Goal: Task Accomplishment & Management: Use online tool/utility

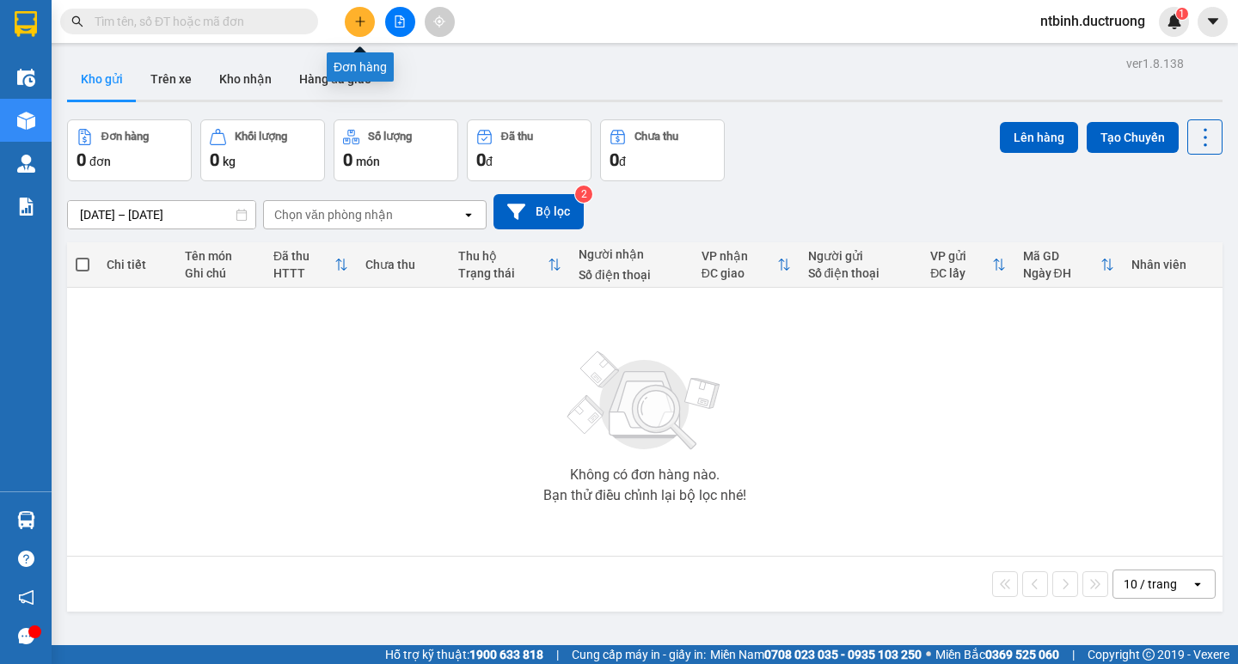
click at [366, 27] on button at bounding box center [360, 22] width 30 height 30
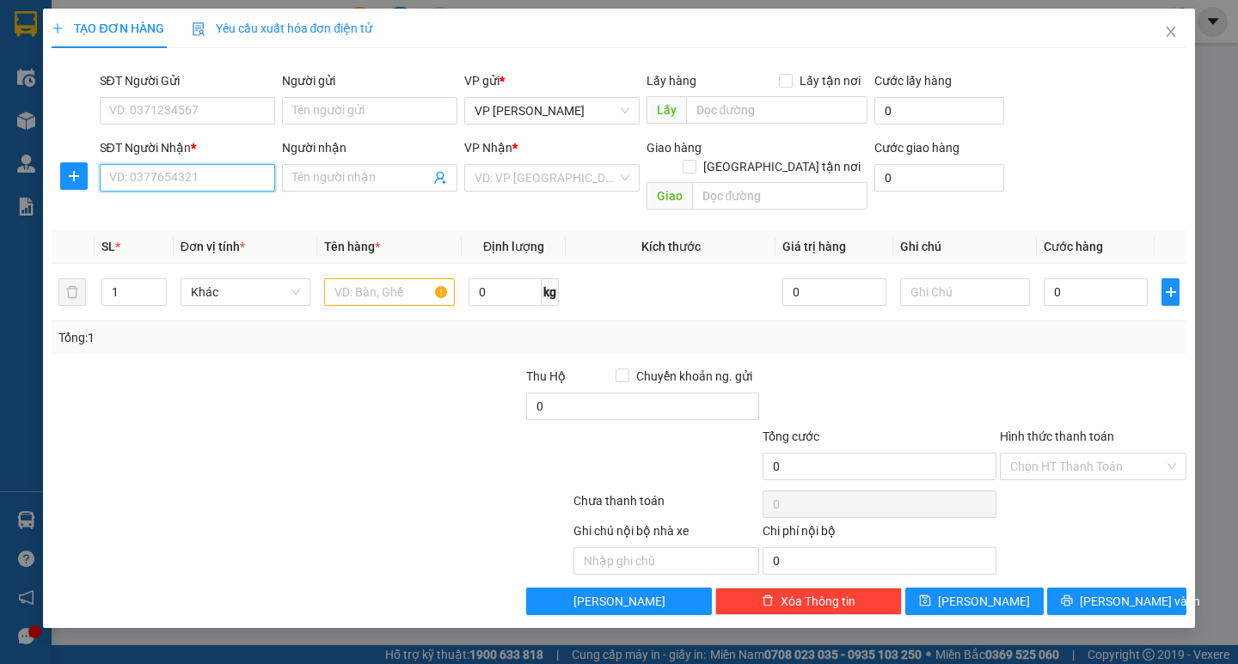
click at [193, 187] on input "SĐT Người Nhận *" at bounding box center [187, 178] width 175 height 28
click at [210, 161] on div "SĐT Người Nhận *" at bounding box center [187, 151] width 175 height 26
click at [201, 174] on input "0" at bounding box center [187, 178] width 175 height 28
click at [240, 214] on div "0966408102" at bounding box center [187, 212] width 155 height 19
type input "0966408102"
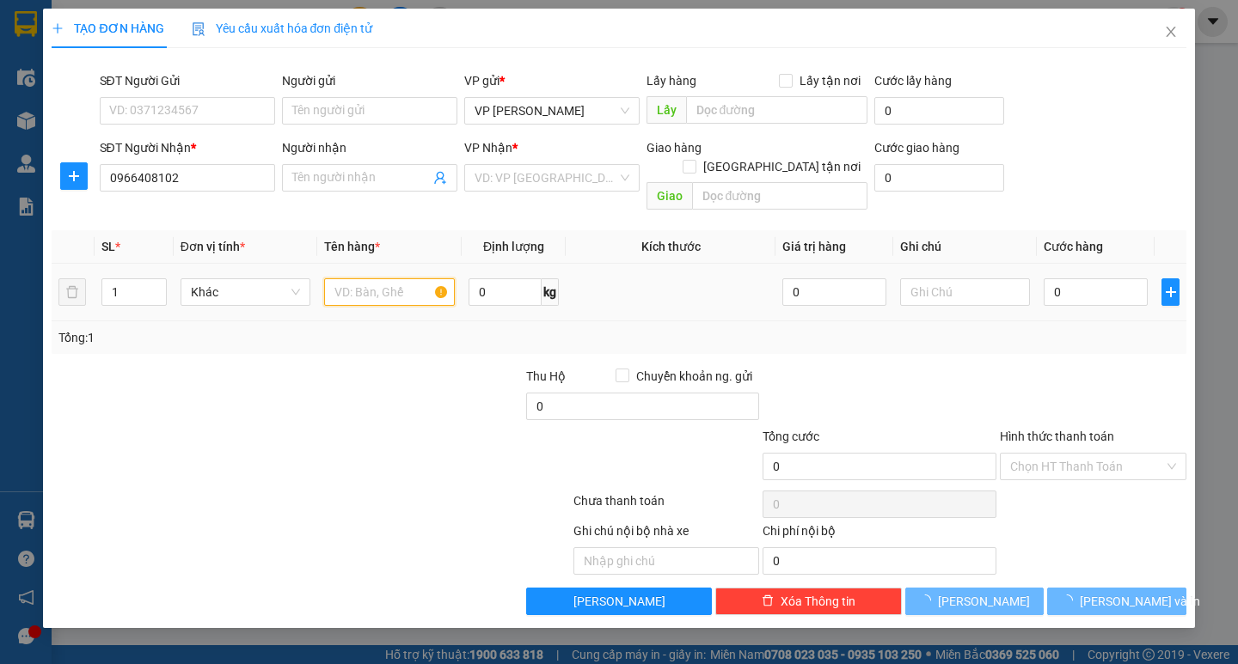
click at [351, 278] on input "text" at bounding box center [389, 292] width 130 height 28
type input "h"
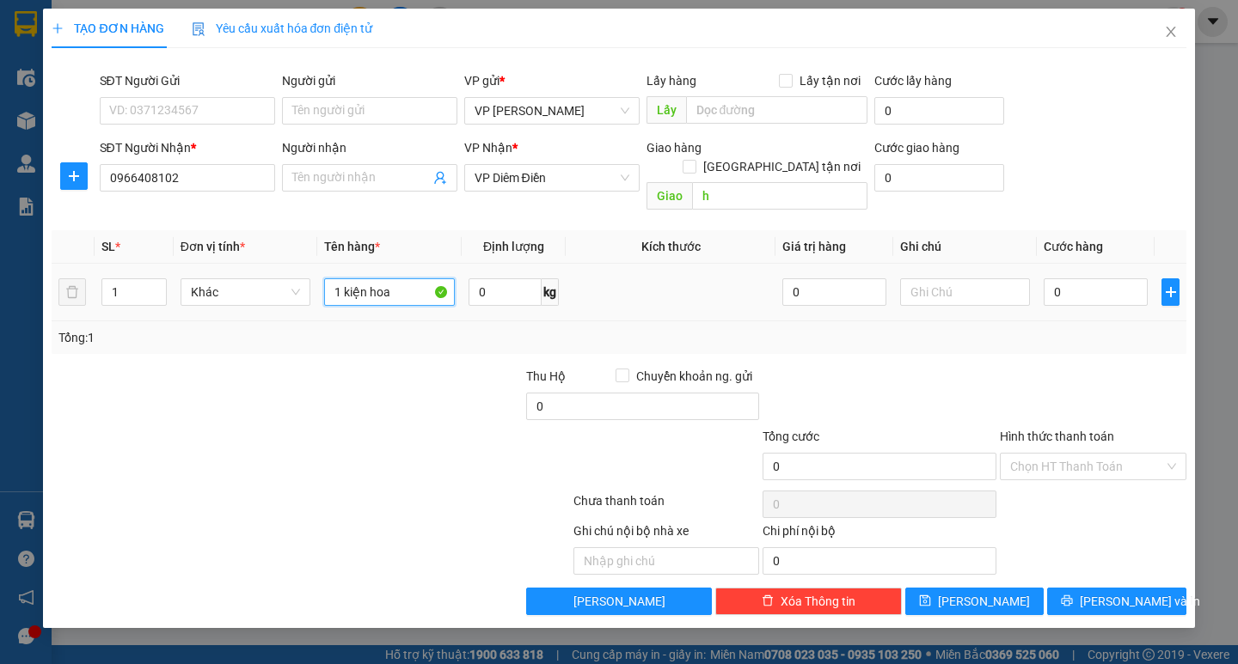
type input "1 kiện hoa"
click at [1072, 275] on div "0" at bounding box center [1095, 292] width 104 height 34
drag, startPoint x: 1046, startPoint y: 274, endPoint x: 1067, endPoint y: 272, distance: 21.6
click at [1048, 278] on input "0" at bounding box center [1095, 292] width 104 height 28
click at [1051, 278] on input "0" at bounding box center [1095, 292] width 104 height 28
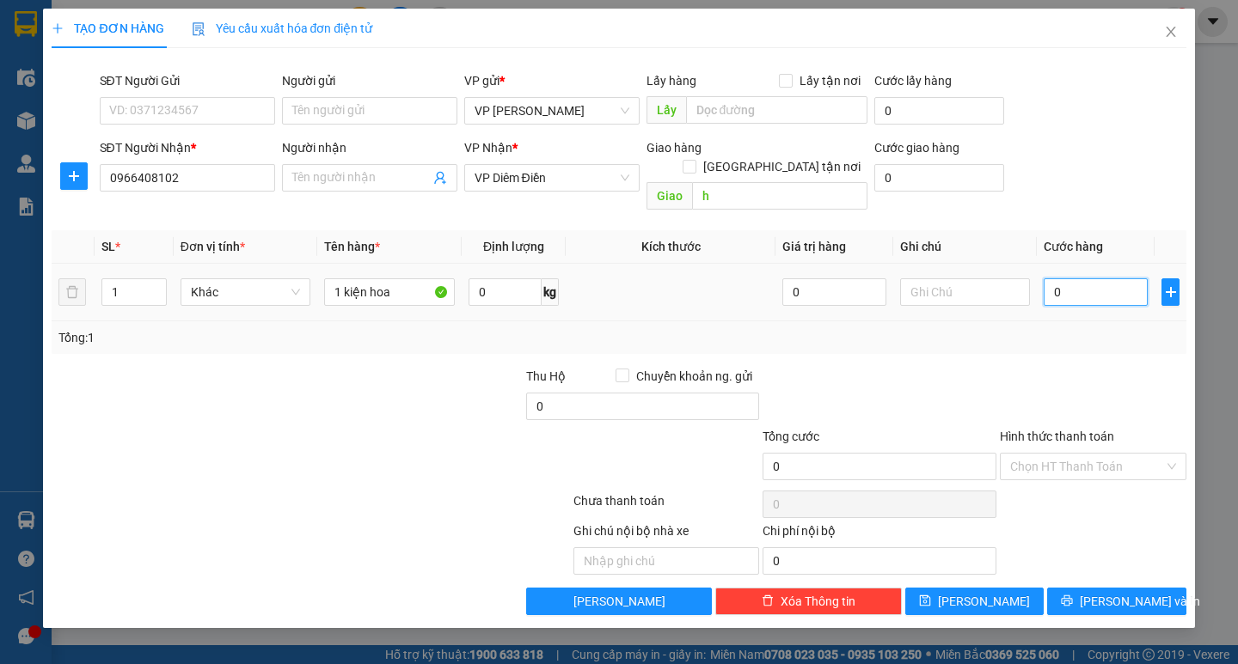
type input "70"
click at [1058, 328] on div "Tổng: 1" at bounding box center [618, 337] width 1120 height 19
type input "70.000"
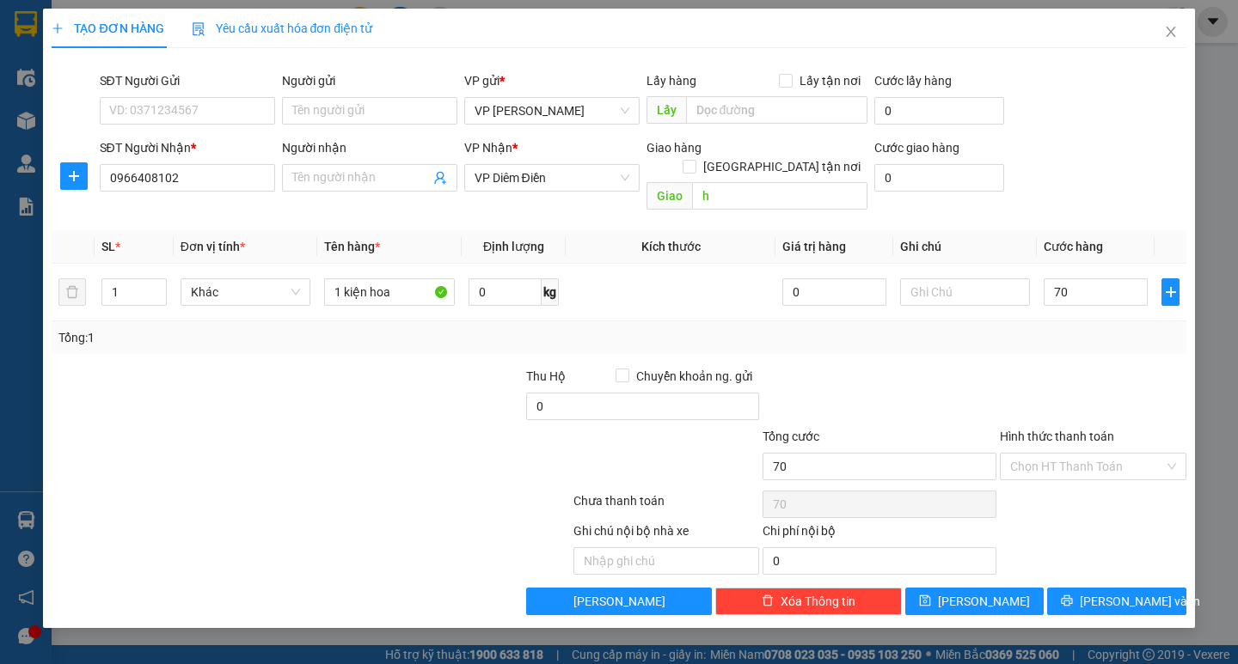
type input "70.000"
click at [1111, 592] on span "[PERSON_NAME] và In" at bounding box center [1139, 601] width 120 height 19
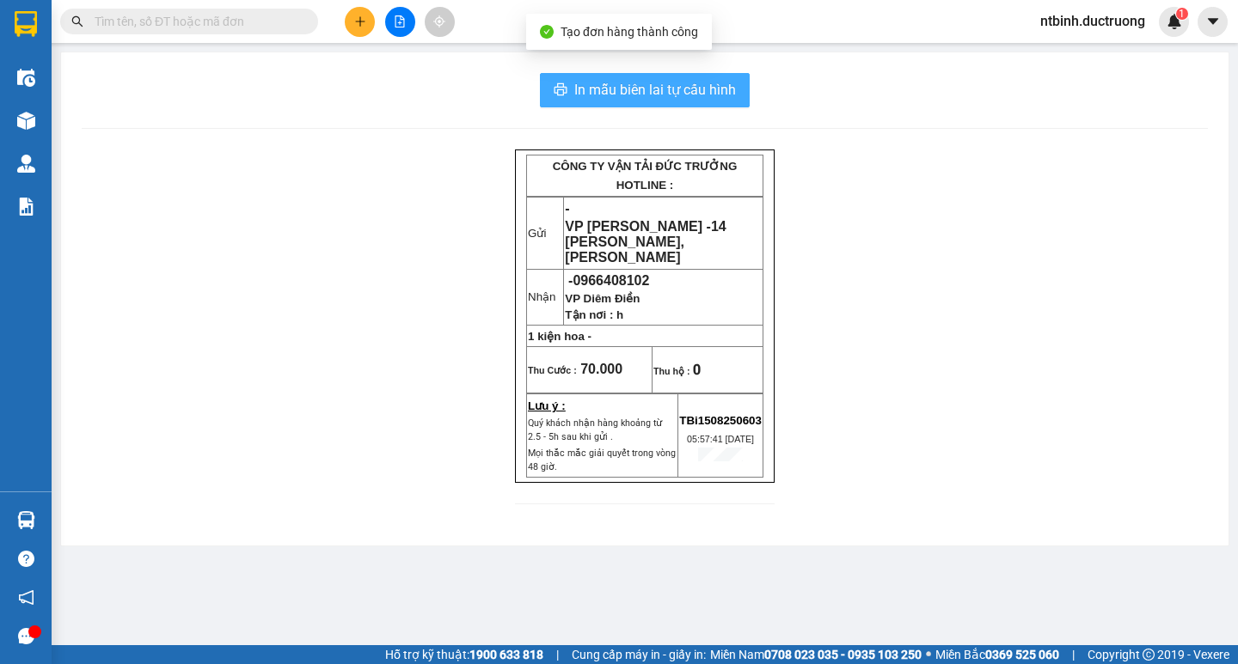
click at [673, 82] on span "In mẫu biên lai tự cấu hình" at bounding box center [655, 89] width 162 height 21
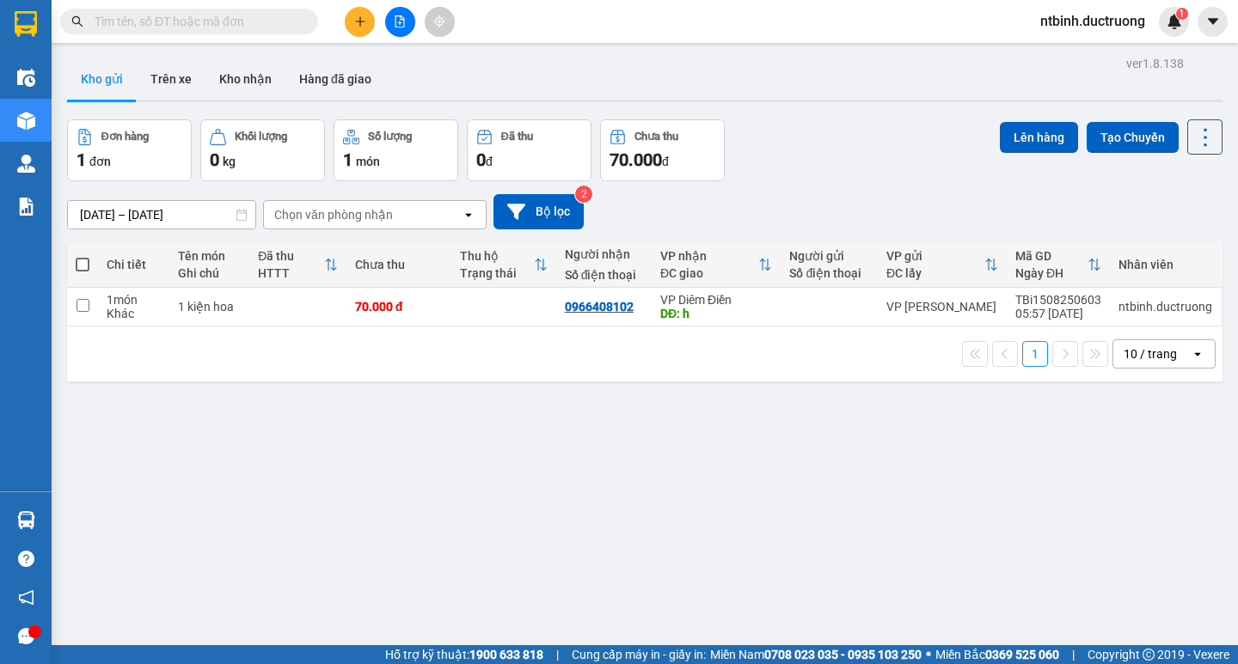
click at [442, 300] on td "70.000 đ" at bounding box center [398, 307] width 105 height 39
checkbox input "true"
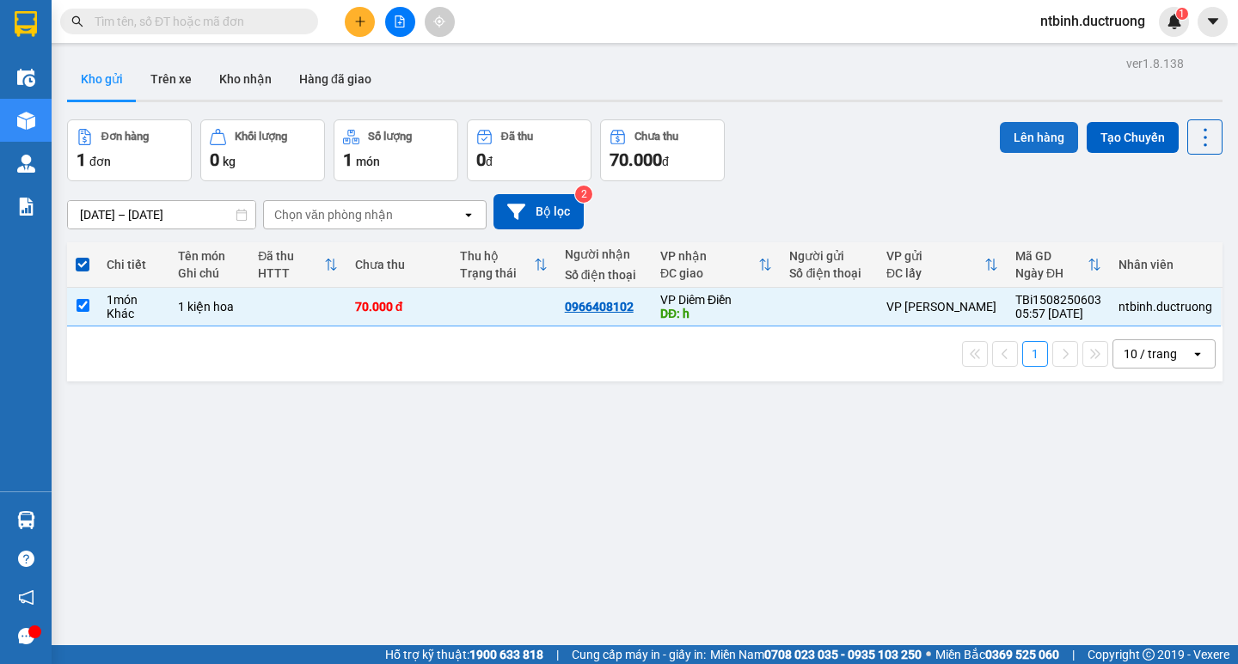
click at [1021, 133] on button "Lên hàng" at bounding box center [1038, 137] width 78 height 31
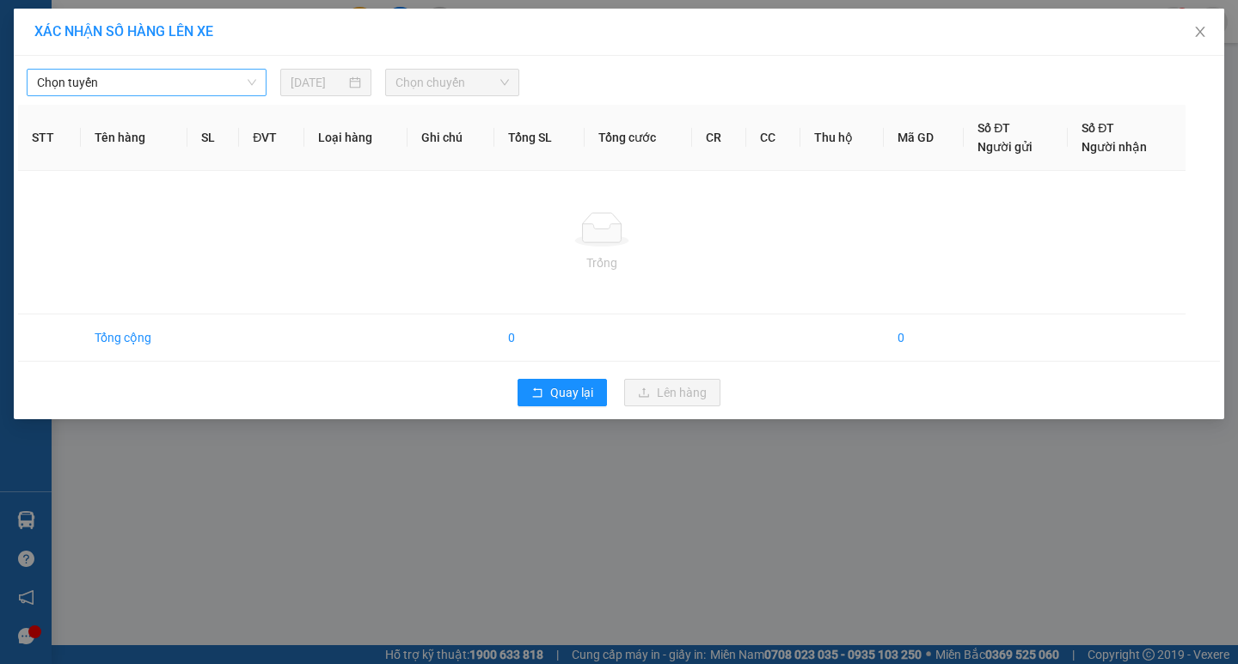
click at [199, 81] on span "Chọn tuyến" at bounding box center [146, 83] width 219 height 26
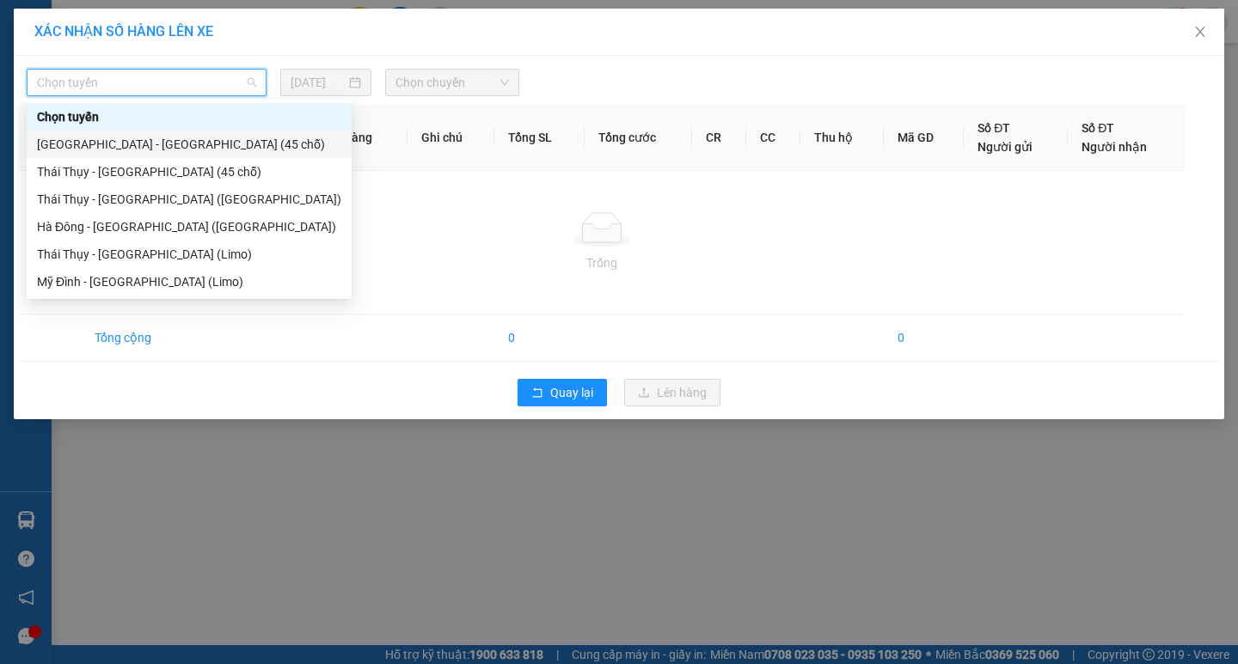
click at [196, 145] on div "[GEOGRAPHIC_DATA] - [GEOGRAPHIC_DATA] (45 chỗ)" at bounding box center [189, 144] width 304 height 19
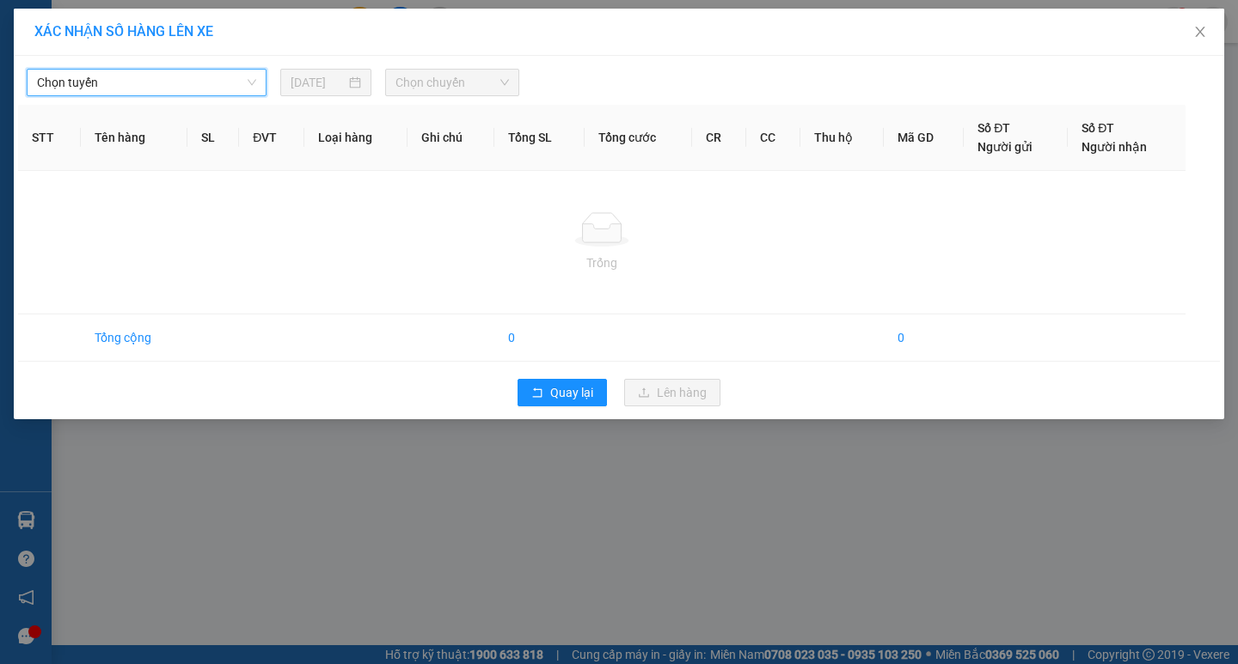
click at [501, 81] on span "Chọn chuyến" at bounding box center [451, 83] width 113 height 26
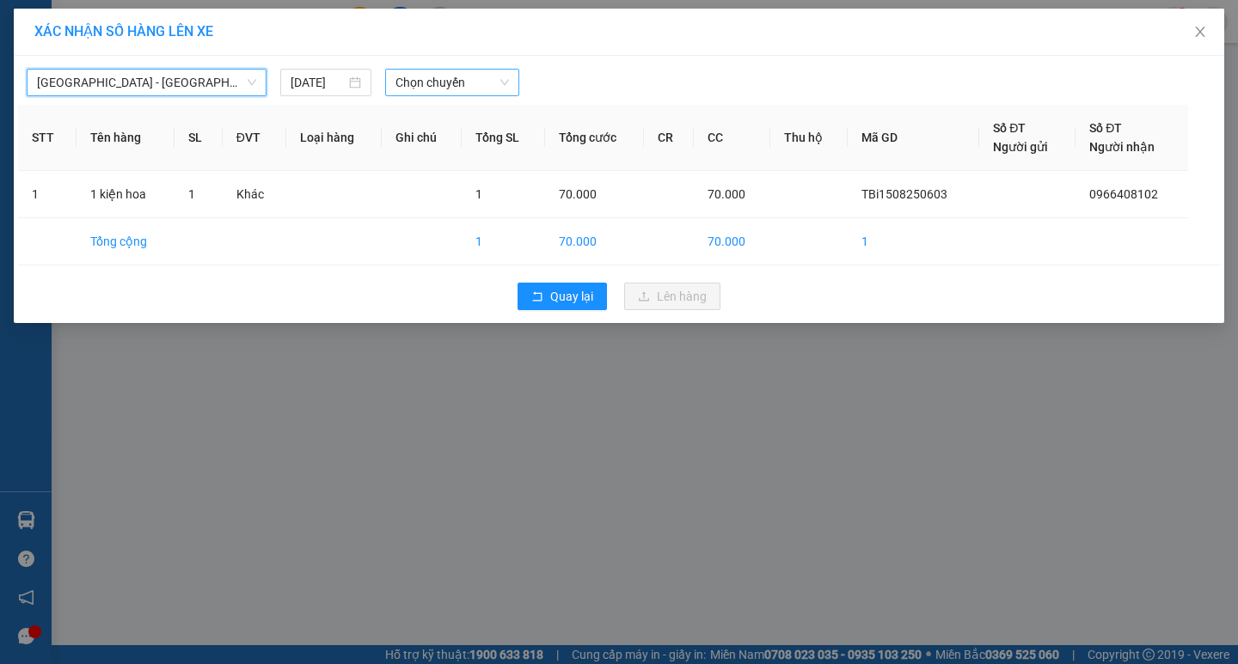
click at [409, 85] on span "Chọn chuyến" at bounding box center [451, 83] width 113 height 26
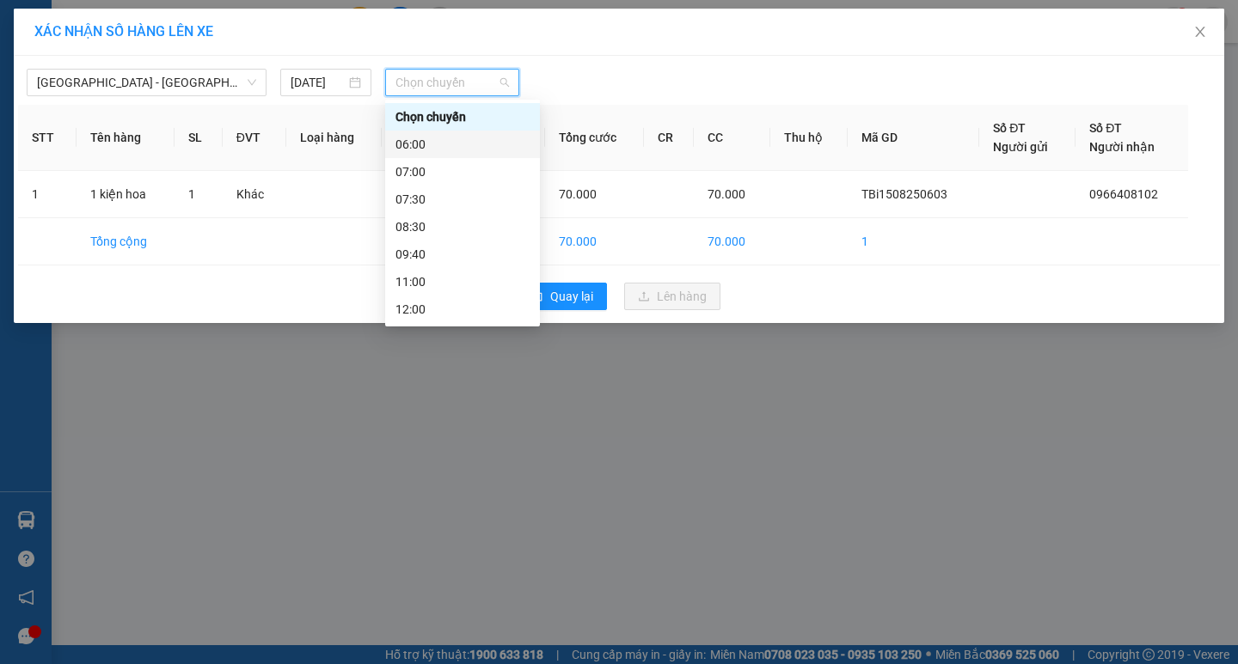
click at [409, 138] on div "06:00" at bounding box center [462, 144] width 134 height 19
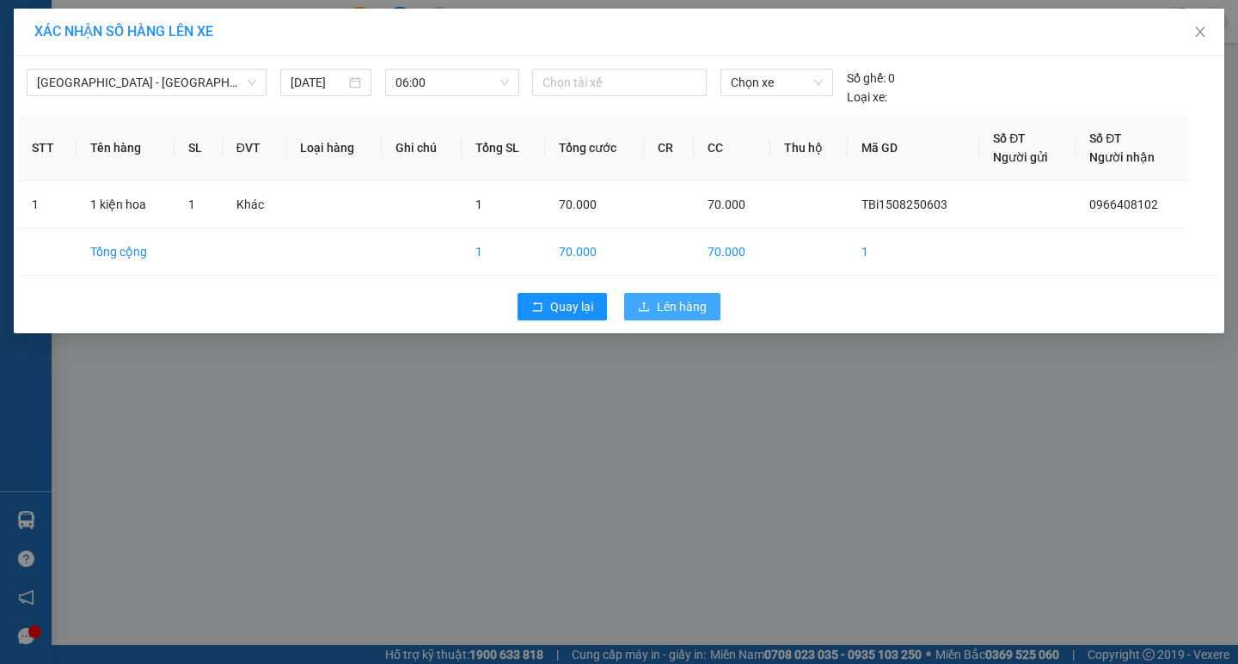
click at [676, 309] on span "Lên hàng" at bounding box center [682, 306] width 50 height 19
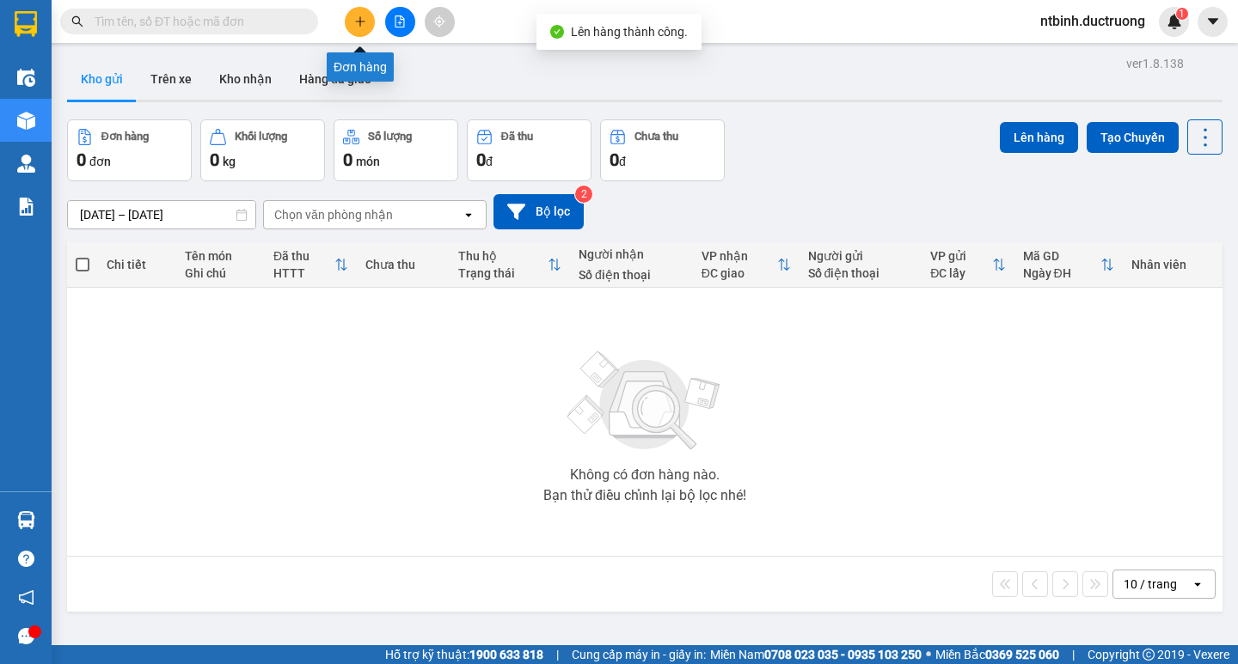
click at [358, 27] on icon "plus" at bounding box center [360, 21] width 12 height 12
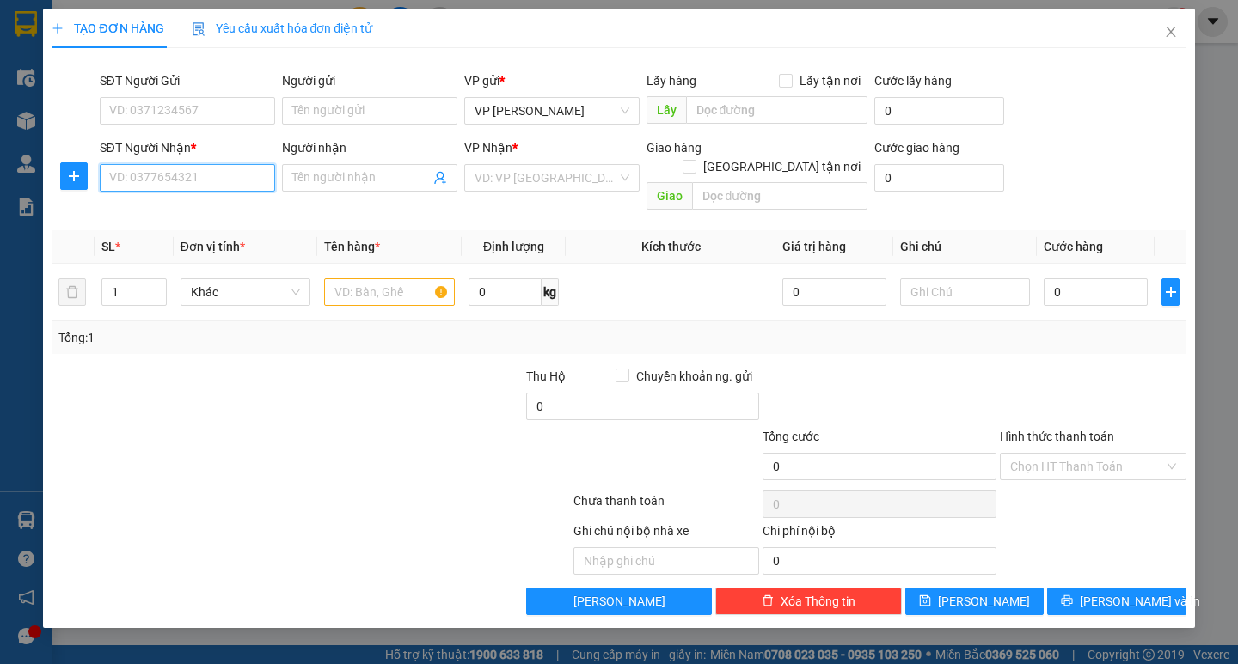
click at [149, 177] on input "SĐT Người Nhận *" at bounding box center [187, 178] width 175 height 28
click at [192, 235] on div "0975680189" at bounding box center [187, 239] width 155 height 19
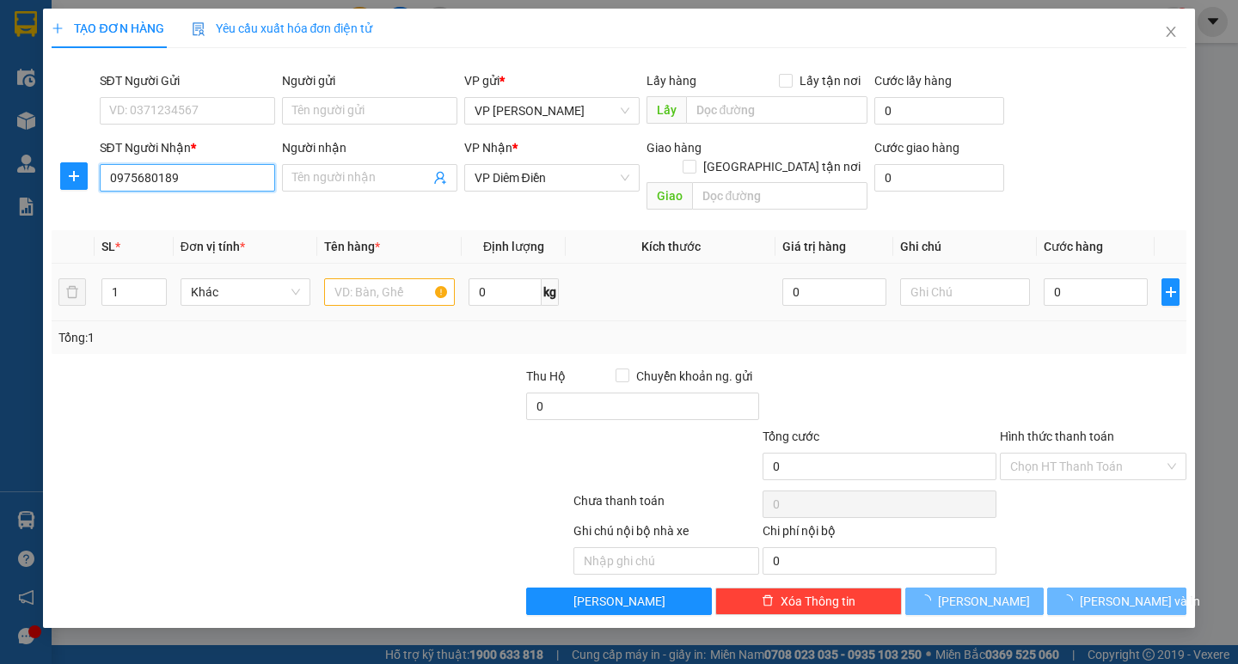
type input "0975680189"
click at [382, 278] on input "text" at bounding box center [389, 292] width 130 height 28
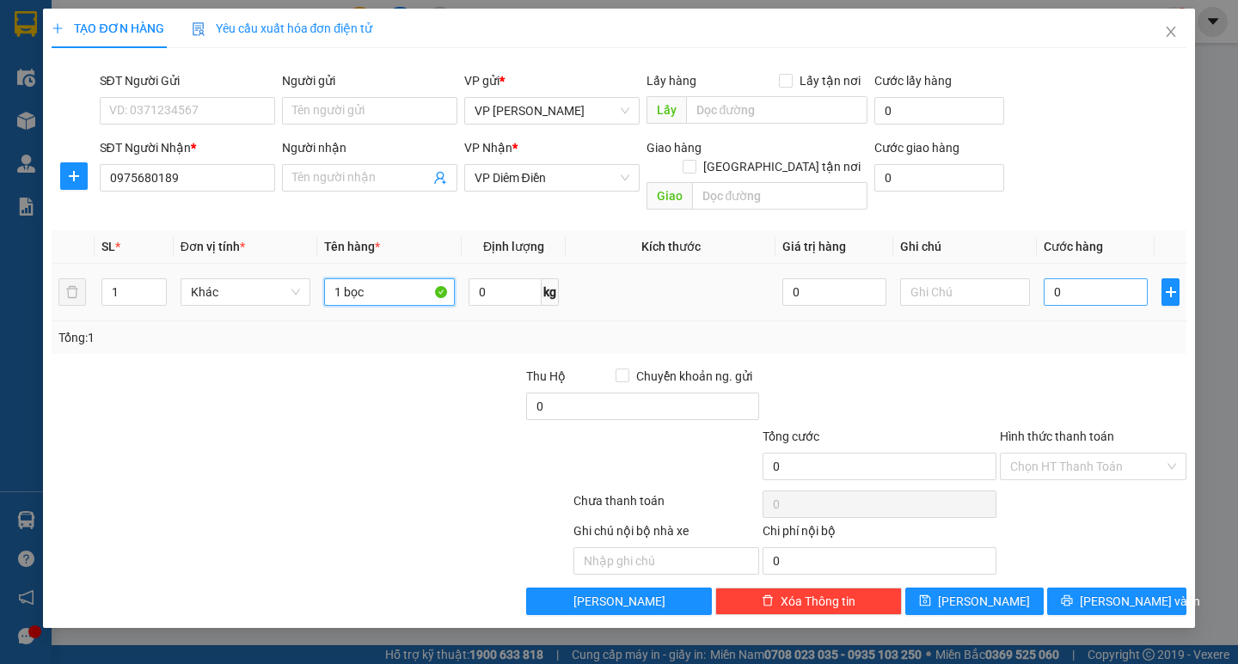
type input "1 bọc"
click at [1066, 278] on input "0" at bounding box center [1095, 292] width 104 height 28
click at [1042, 278] on td "0" at bounding box center [1095, 293] width 118 height 58
click at [1054, 278] on input "0" at bounding box center [1095, 292] width 104 height 28
click at [1051, 278] on input "0" at bounding box center [1095, 292] width 104 height 28
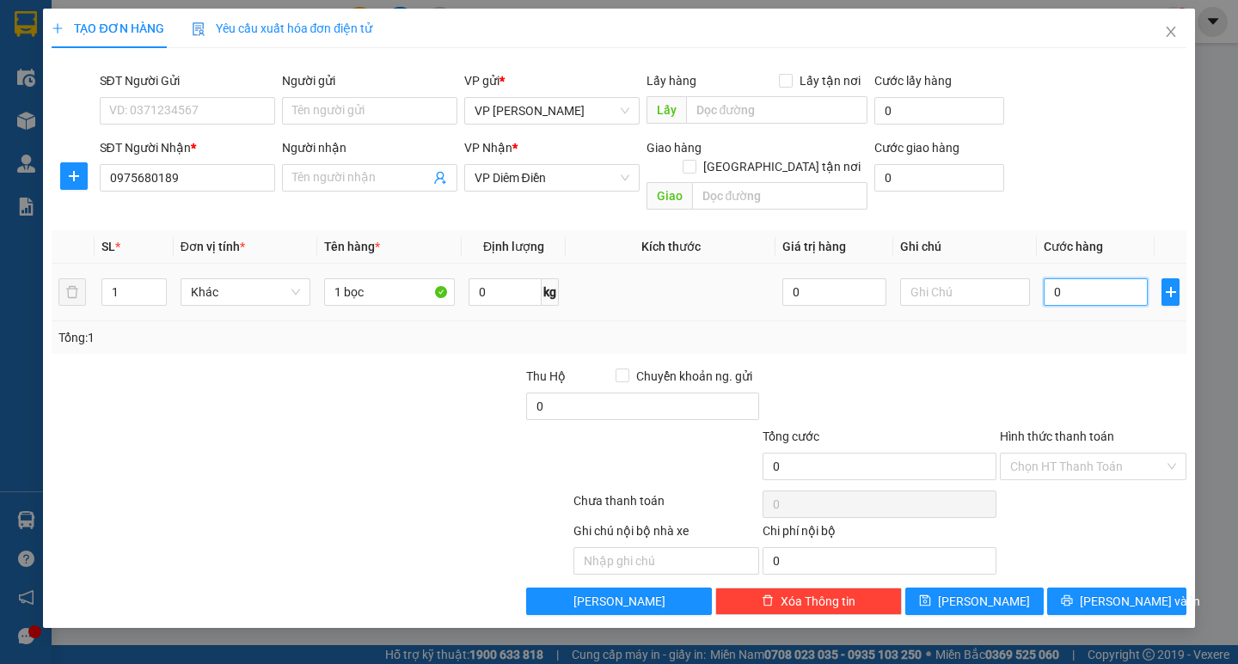
type input "40"
type input "40.000"
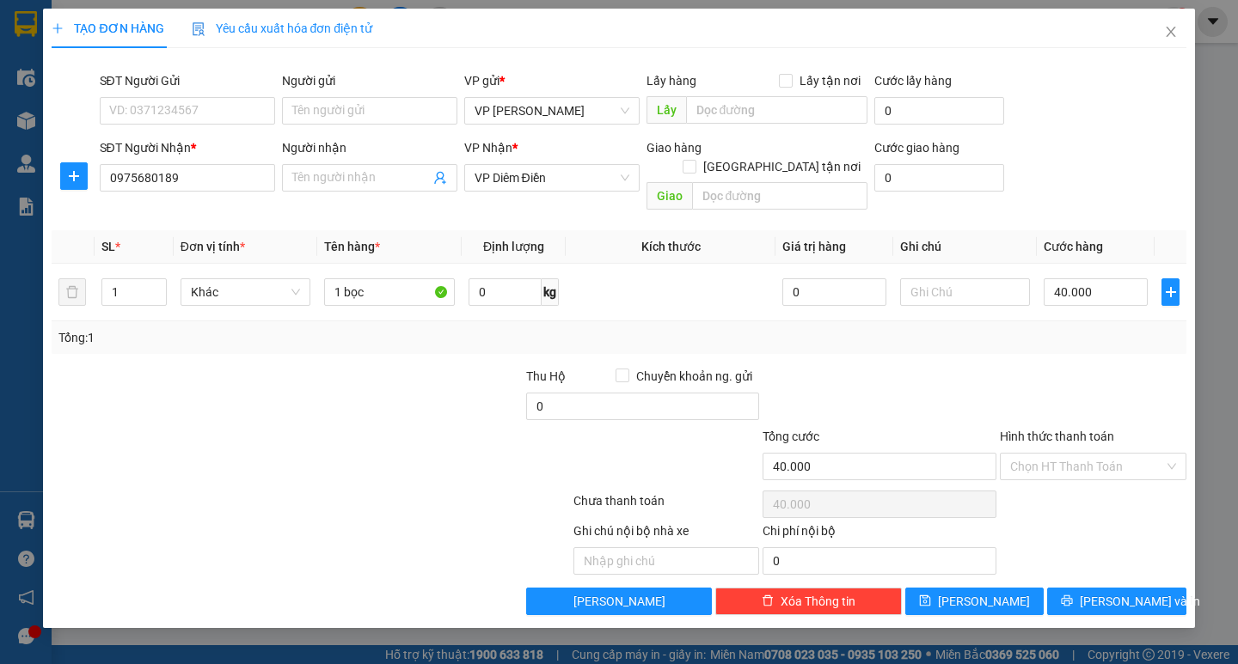
click at [1052, 328] on div "Tổng: 1" at bounding box center [618, 337] width 1120 height 19
click at [1110, 454] on input "Hình thức thanh toán" at bounding box center [1087, 467] width 154 height 26
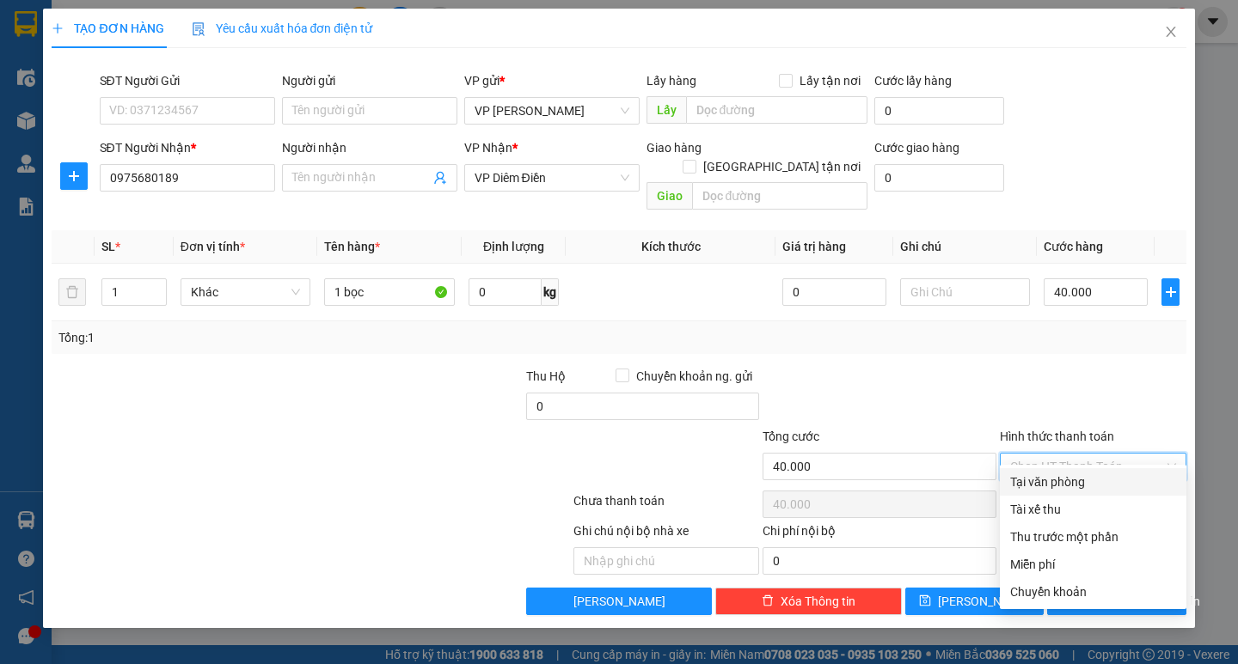
click at [1092, 482] on div "Tại văn phòng" at bounding box center [1093, 482] width 166 height 19
type input "0"
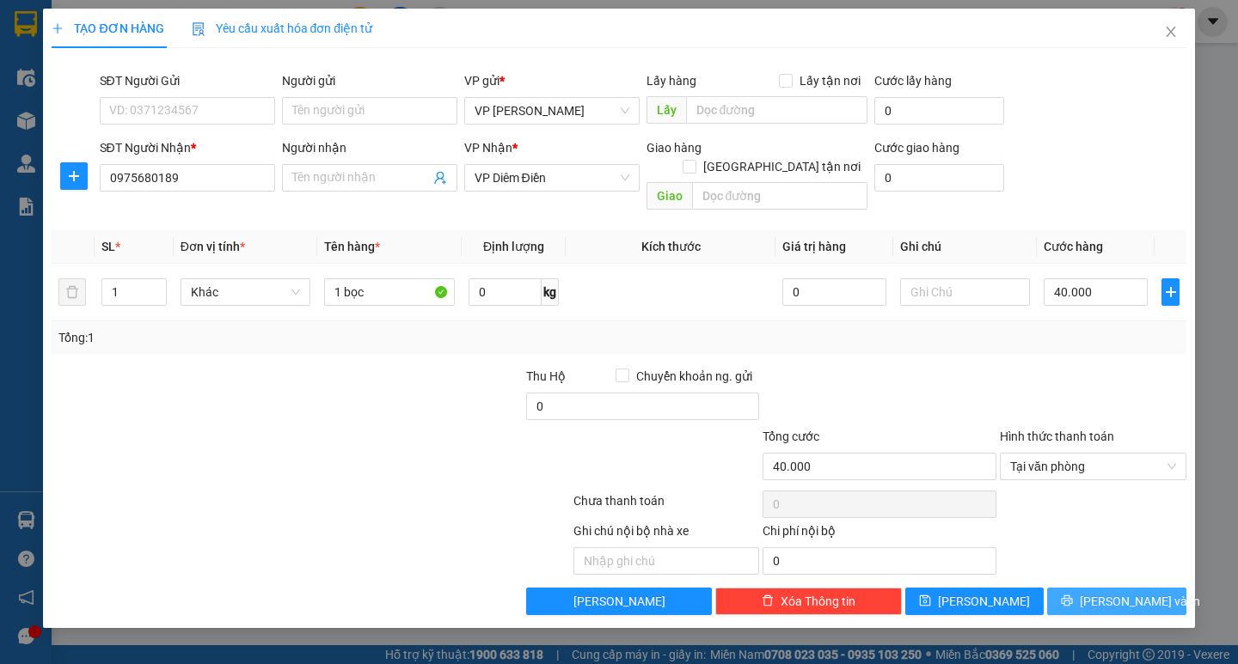
click at [1101, 592] on span "[PERSON_NAME] và In" at bounding box center [1139, 601] width 120 height 19
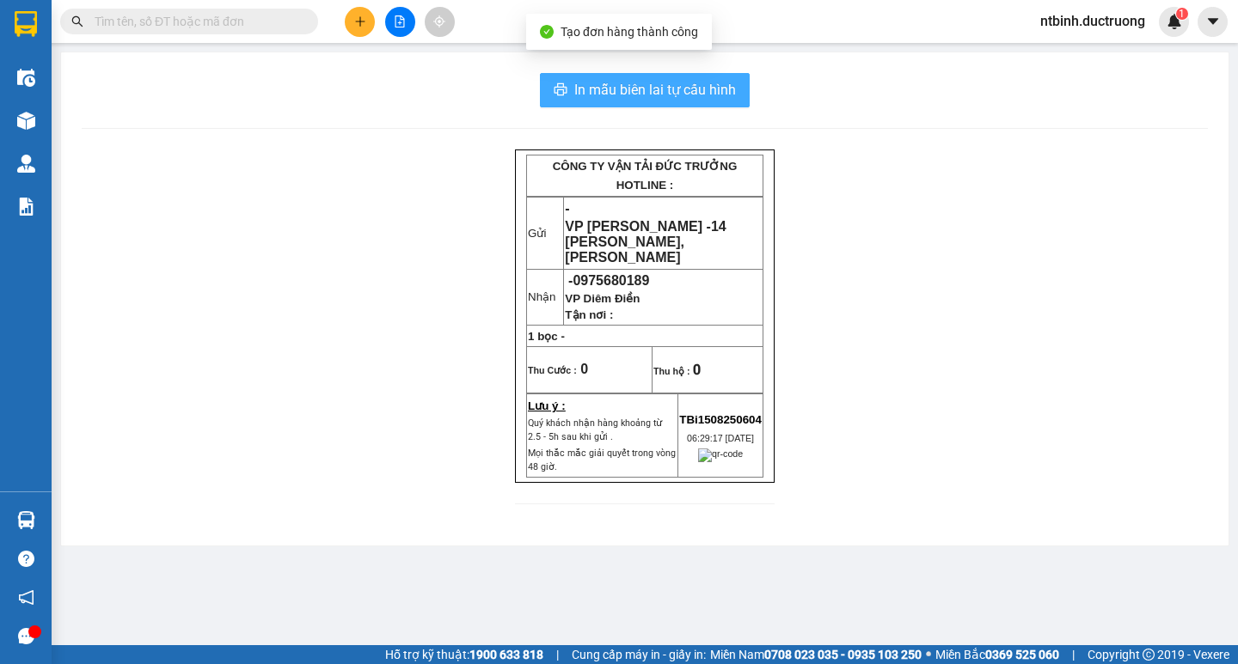
click at [619, 105] on button "In mẫu biên lai tự cấu hình" at bounding box center [645, 90] width 210 height 34
click at [620, 98] on span "In mẫu biên lai tự cấu hình" at bounding box center [655, 89] width 162 height 21
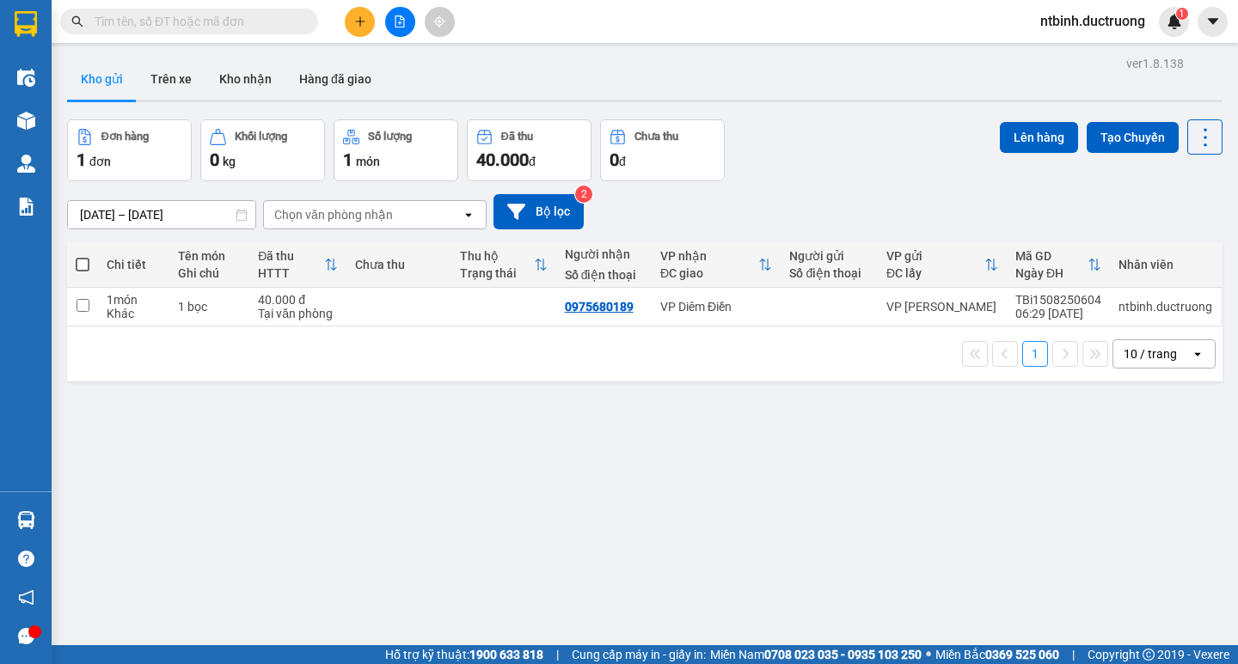
click at [459, 318] on td at bounding box center [503, 307] width 105 height 39
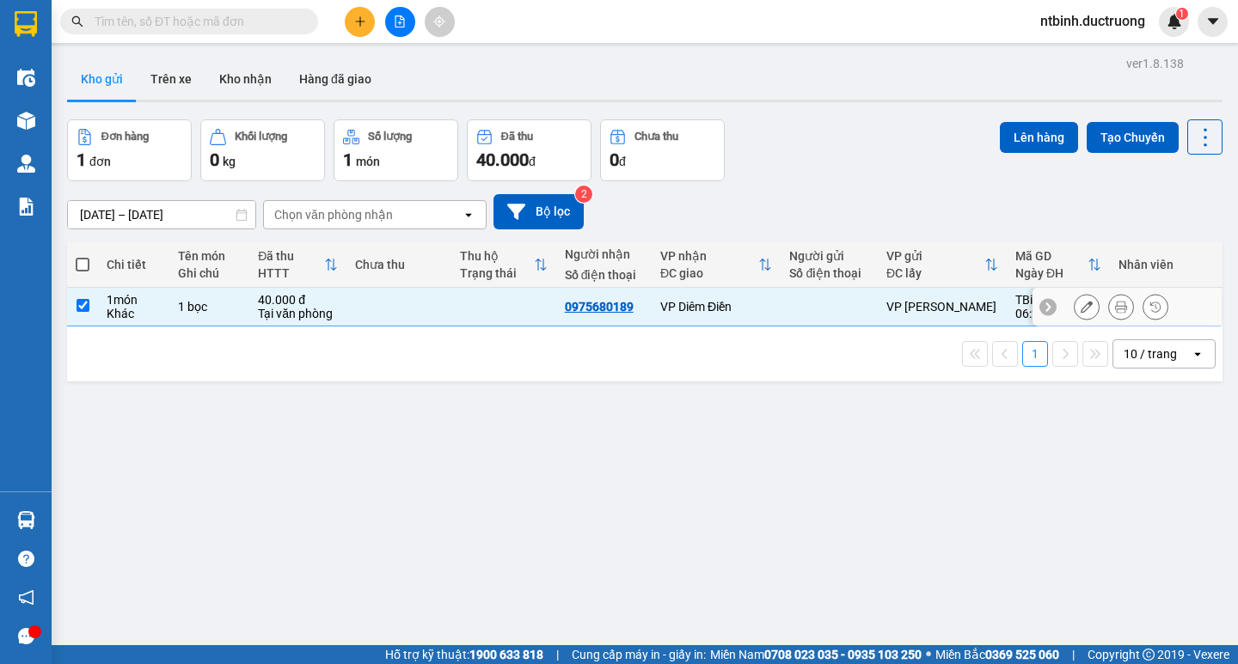
checkbox input "true"
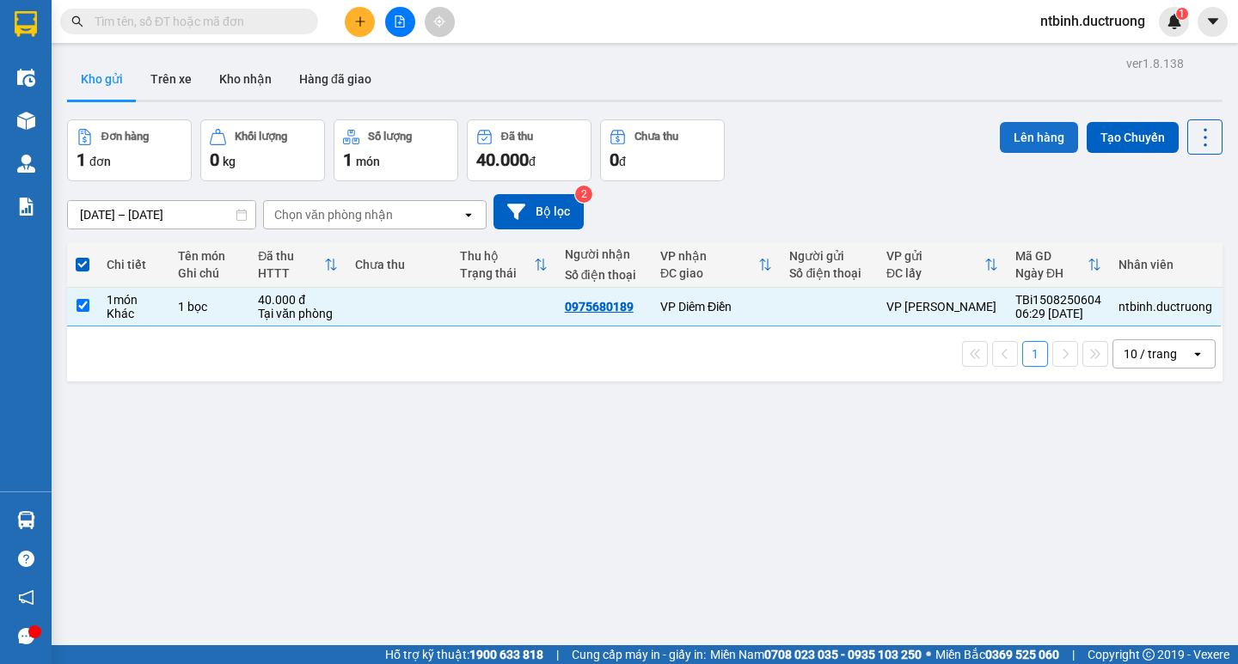
click at [1013, 142] on button "Lên hàng" at bounding box center [1038, 137] width 78 height 31
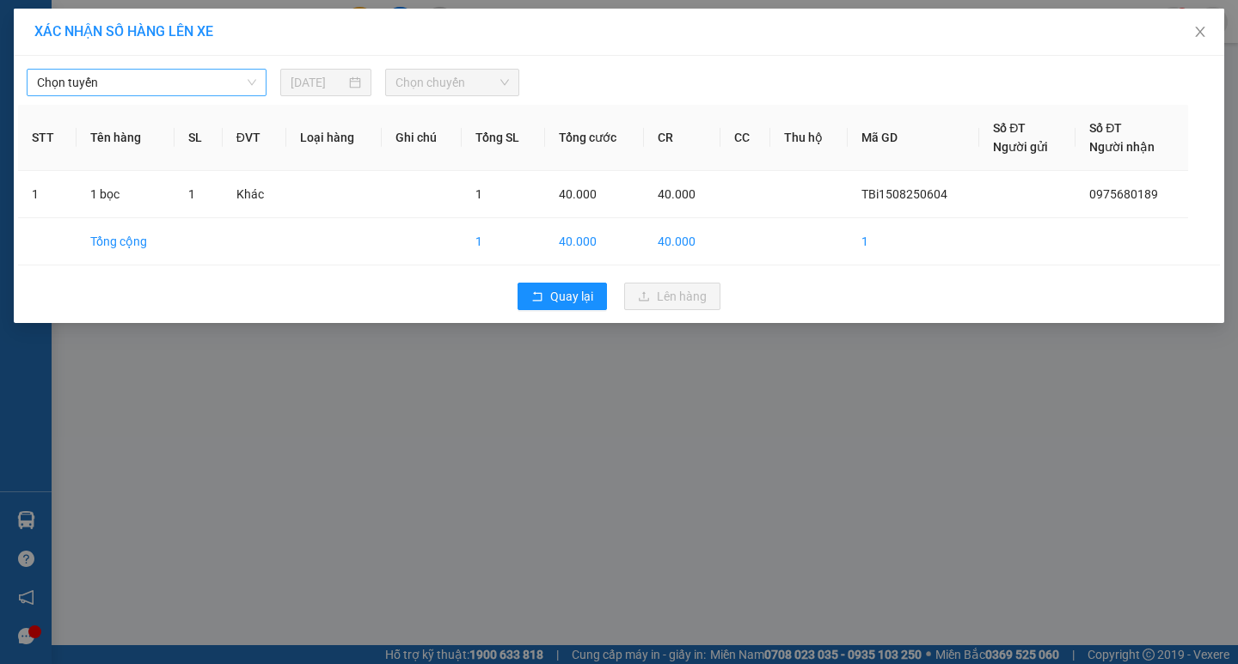
click at [211, 77] on span "Chọn tuyến" at bounding box center [146, 83] width 219 height 26
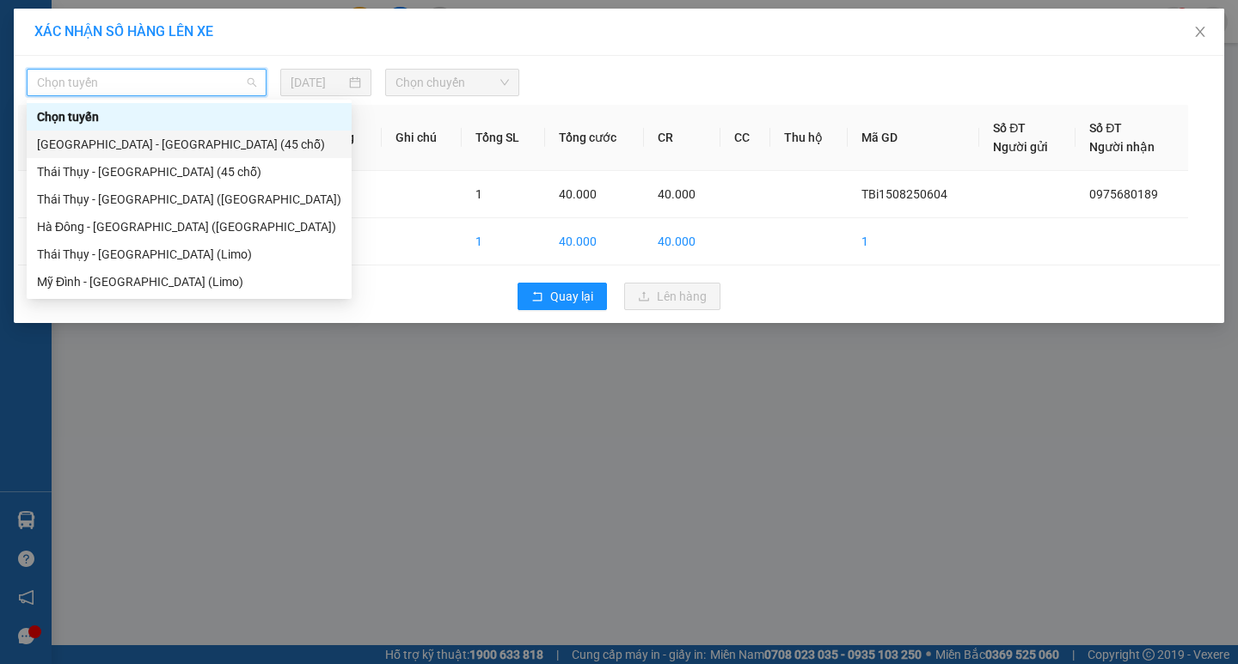
click at [201, 151] on div "[GEOGRAPHIC_DATA] - [GEOGRAPHIC_DATA] (45 chỗ)" at bounding box center [189, 144] width 304 height 19
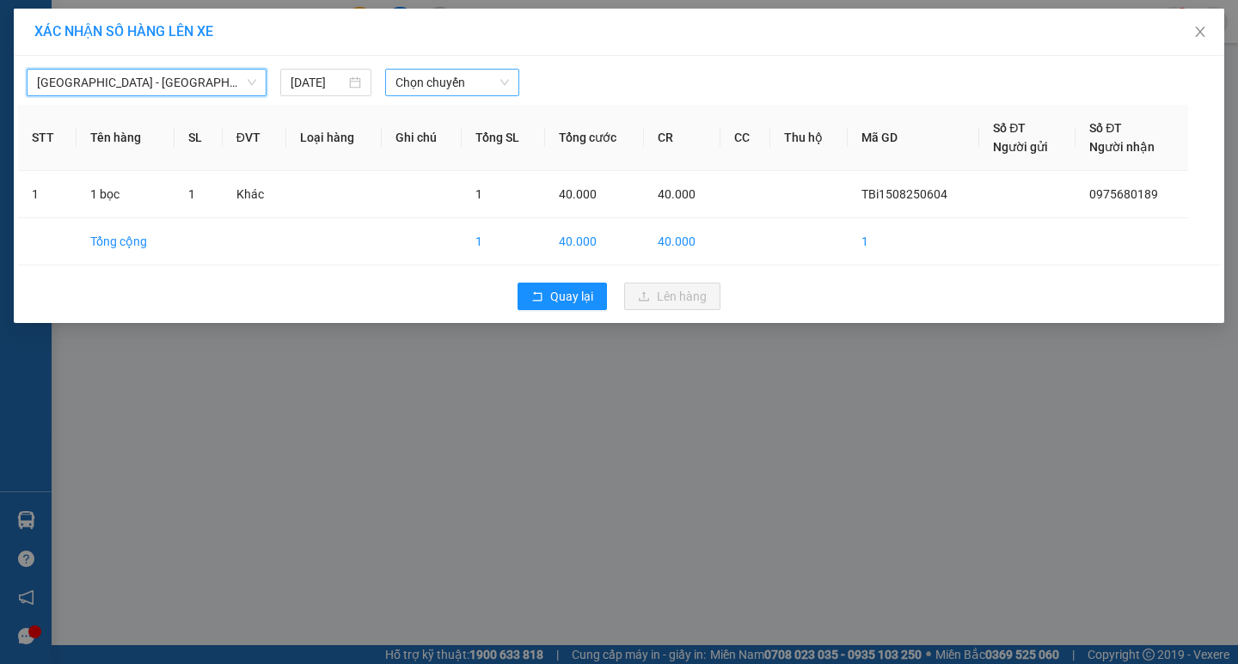
click at [474, 76] on span "Chọn chuyến" at bounding box center [451, 83] width 113 height 26
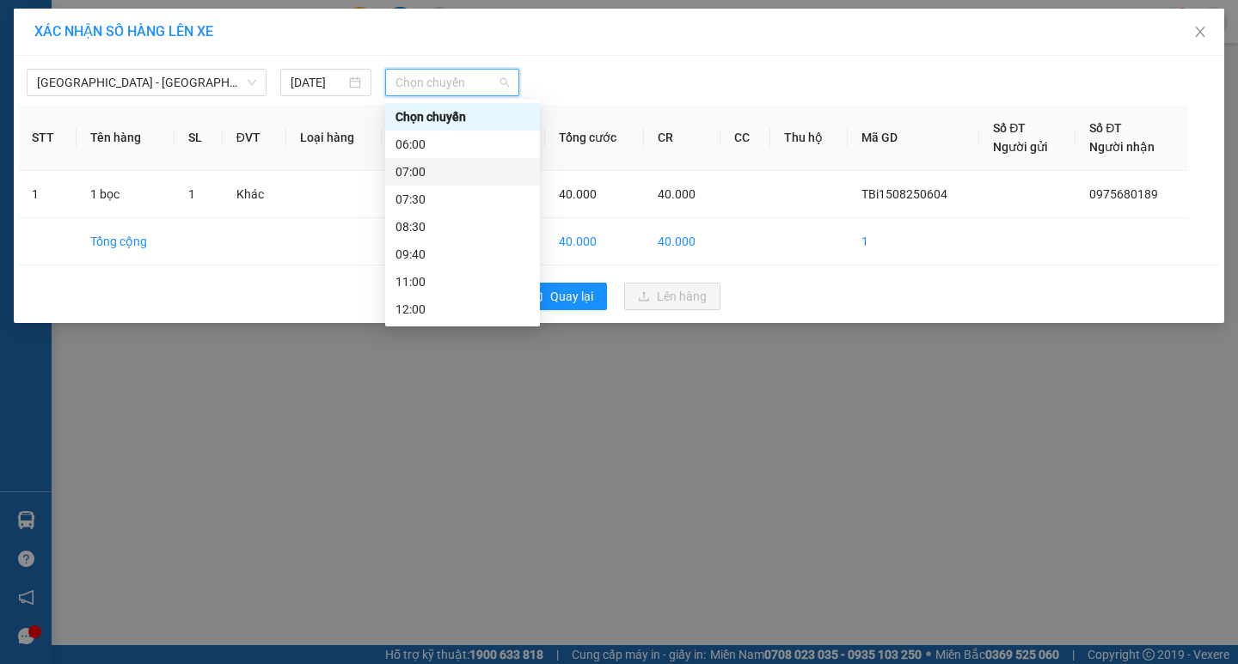
click at [465, 161] on div "07:00" at bounding box center [462, 172] width 155 height 28
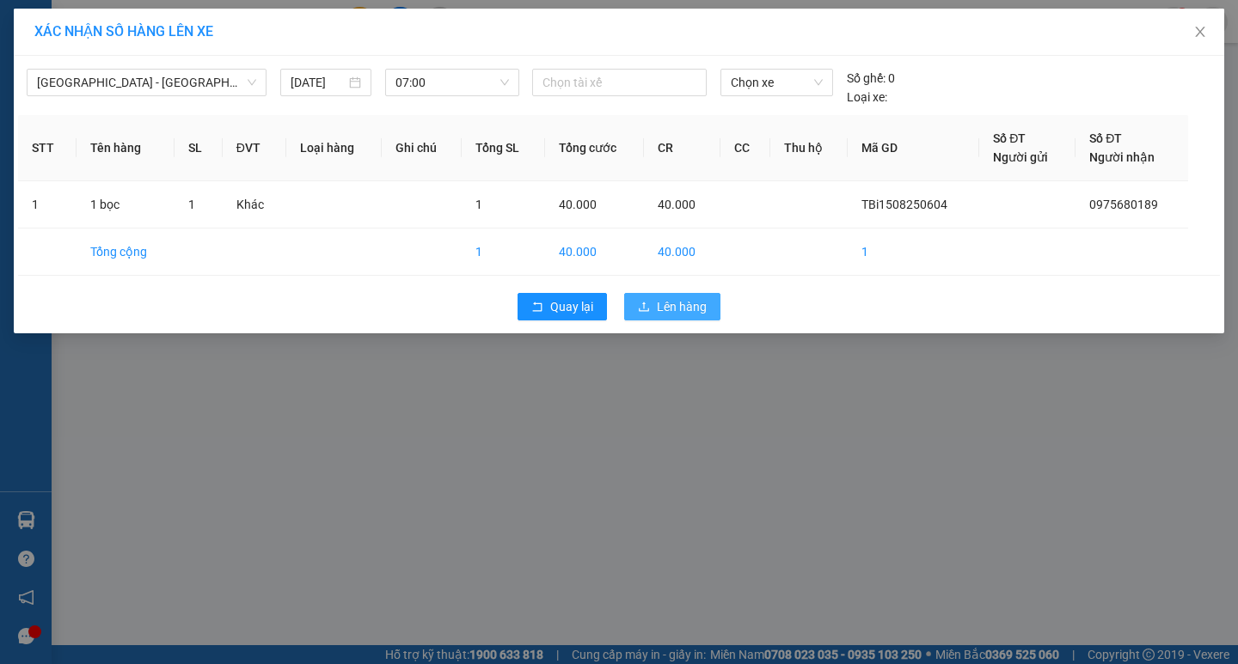
click at [658, 309] on span "Lên hàng" at bounding box center [682, 306] width 50 height 19
